Goal: Task Accomplishment & Management: Manage account settings

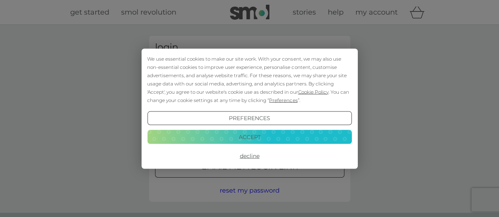
type input "[EMAIL_ADDRESS][DOMAIN_NAME]"
click at [251, 134] on button "Accept" at bounding box center [249, 137] width 204 height 14
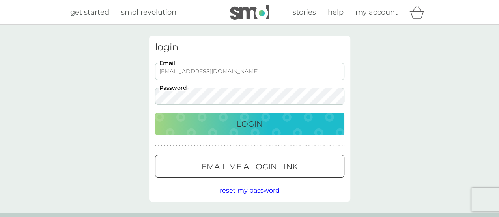
click at [235, 127] on div "Login" at bounding box center [249, 124] width 173 height 13
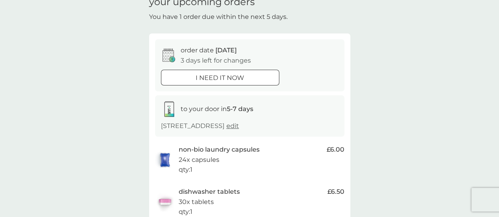
scroll to position [158, 0]
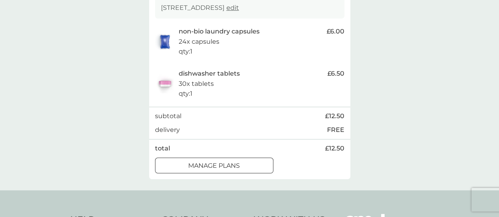
click at [217, 168] on div at bounding box center [214, 166] width 28 height 8
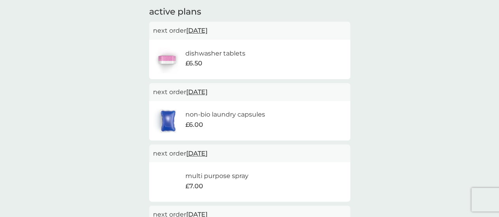
scroll to position [39, 0]
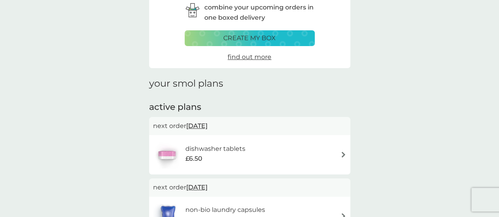
click at [228, 154] on h6 "dishwasher tablets" at bounding box center [215, 149] width 60 height 10
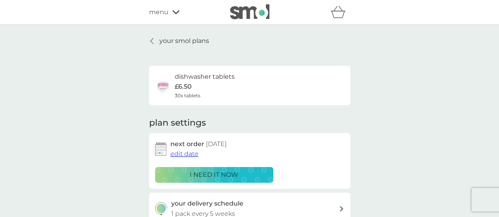
click at [183, 156] on span "edit date" at bounding box center [184, 153] width 28 height 7
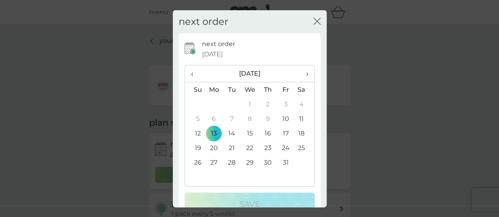
click at [197, 148] on td "19" at bounding box center [195, 148] width 20 height 15
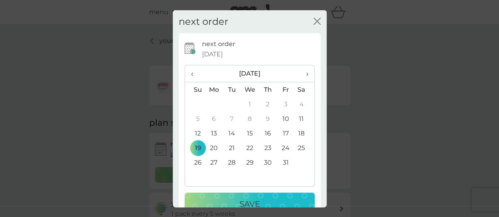
click at [210, 148] on td "20" at bounding box center [214, 148] width 18 height 15
click at [218, 200] on div "Save" at bounding box center [249, 204] width 114 height 13
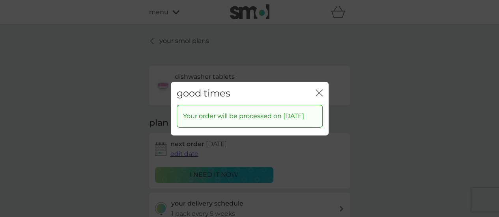
click at [316, 89] on icon "close" at bounding box center [318, 92] width 7 height 7
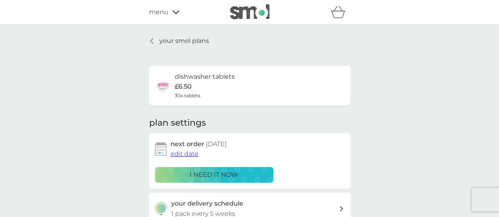
click at [159, 36] on p "your smol plans" at bounding box center [184, 41] width 50 height 10
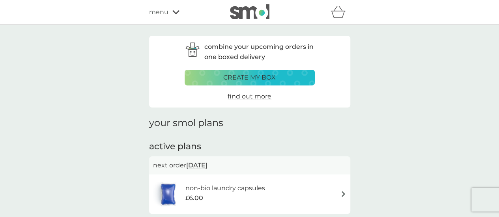
scroll to position [118, 0]
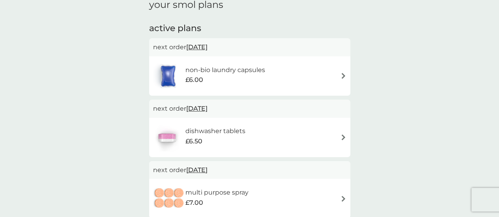
click at [253, 81] on div "£6.00" at bounding box center [225, 80] width 80 height 10
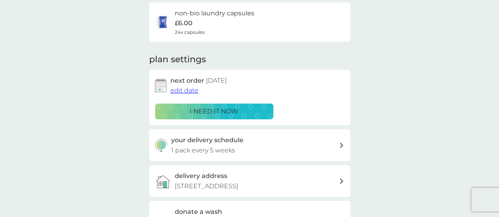
scroll to position [118, 0]
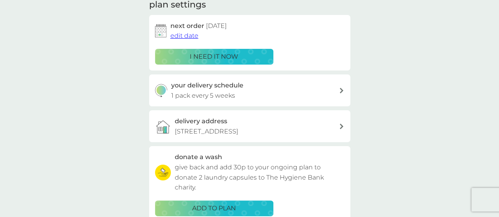
click at [177, 37] on span "edit date" at bounding box center [184, 35] width 28 height 7
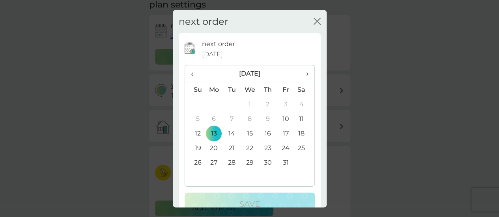
click at [212, 149] on td "20" at bounding box center [214, 148] width 18 height 15
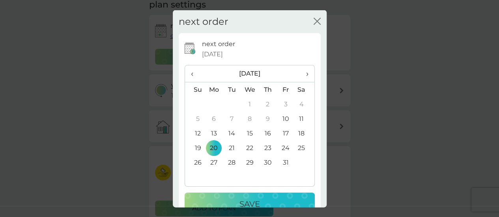
click at [223, 204] on div "Save" at bounding box center [249, 204] width 114 height 13
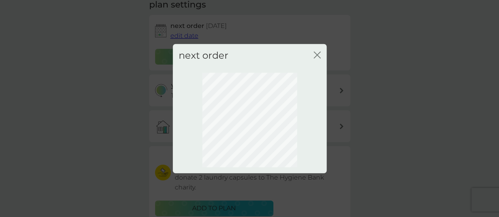
scroll to position [113, 0]
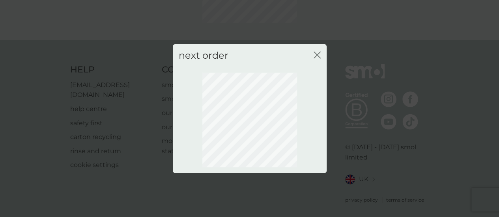
click at [319, 57] on icon "close" at bounding box center [318, 55] width 3 height 6
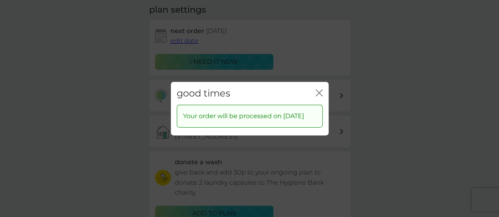
click at [316, 89] on icon "close" at bounding box center [318, 92] width 7 height 7
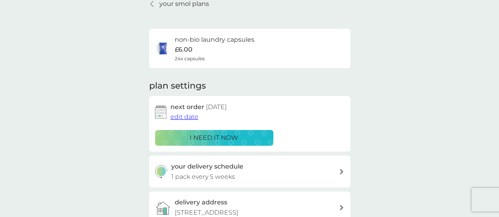
scroll to position [0, 0]
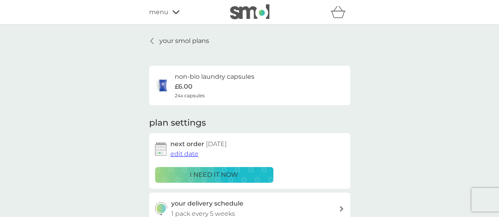
drag, startPoint x: 186, startPoint y: 43, endPoint x: 138, endPoint y: 2, distance: 62.9
click at [186, 43] on p "your smol plans" at bounding box center [184, 41] width 50 height 10
